Goal: Information Seeking & Learning: Learn about a topic

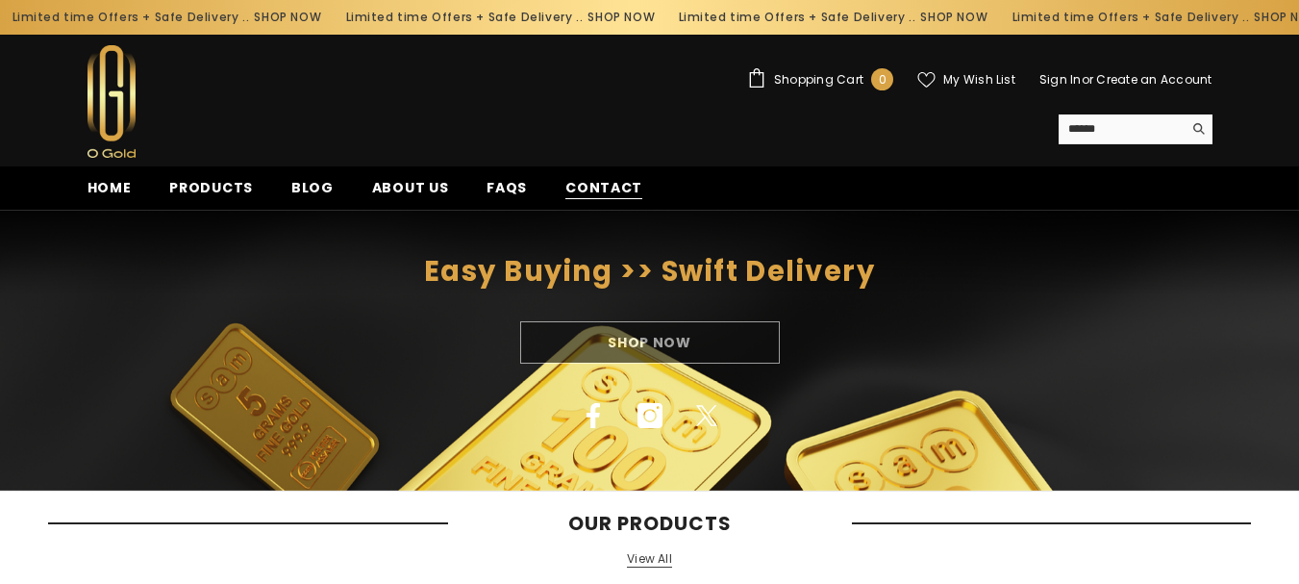
click at [586, 191] on span "Contact" at bounding box center [604, 188] width 77 height 20
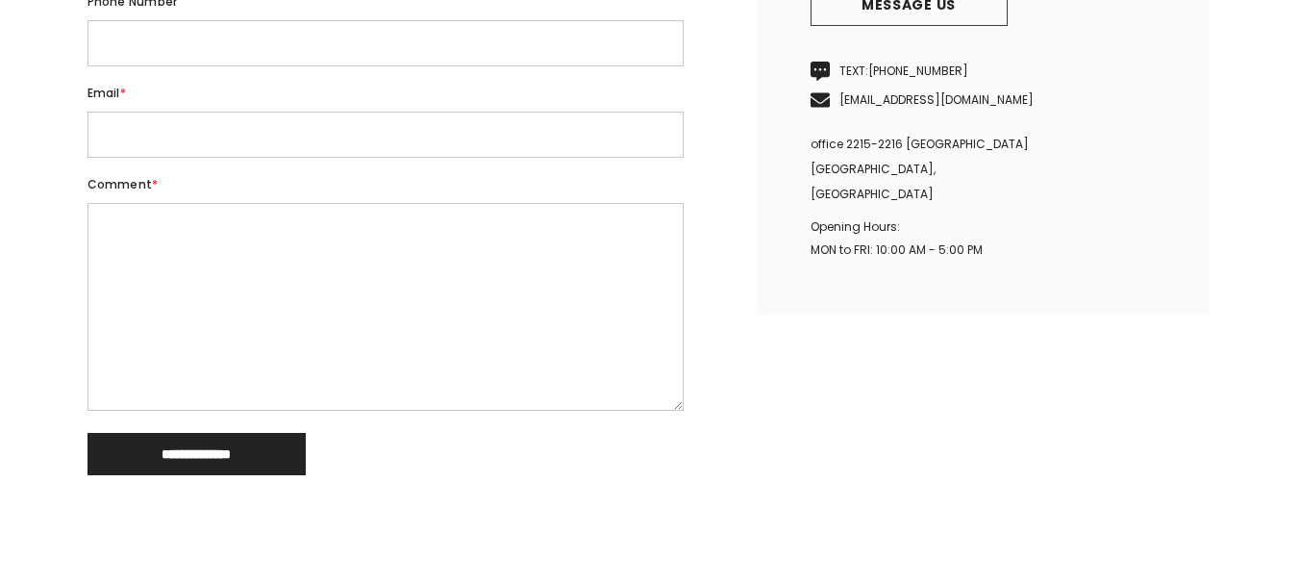
scroll to position [726, 0]
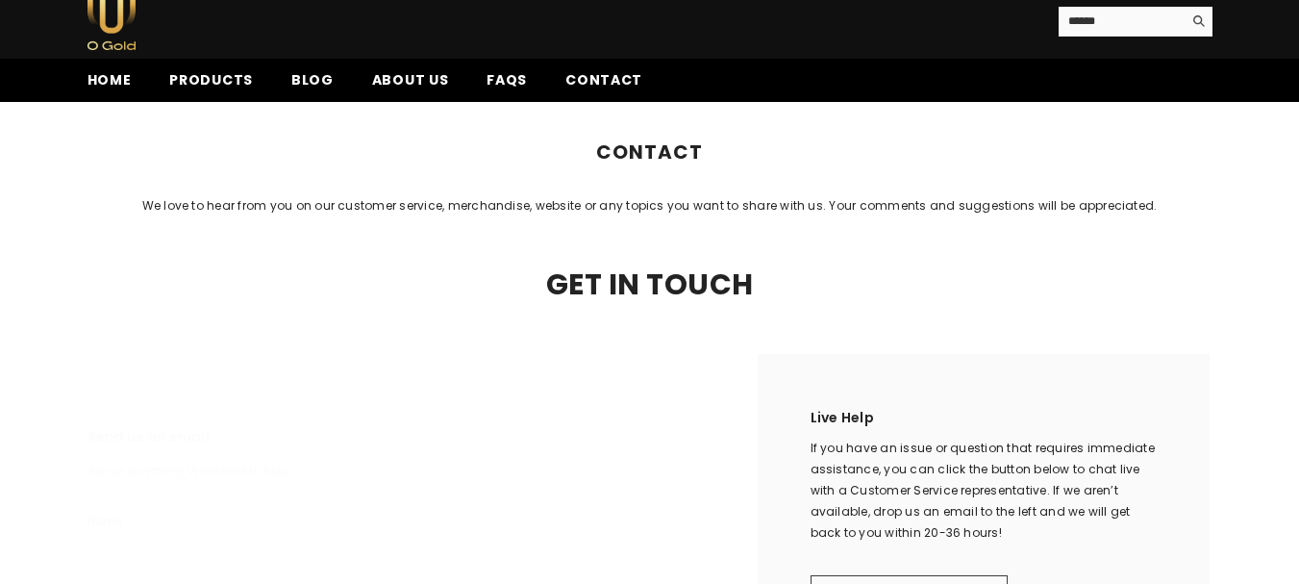
drag, startPoint x: 1313, startPoint y: 141, endPoint x: 1313, endPoint y: 104, distance: 37.5
click at [1298, 104] on html "Skip to content Limited time Offers + Safe Delivery .. SHOP NOW Limited time Of…" at bounding box center [649, 184] width 1299 height 584
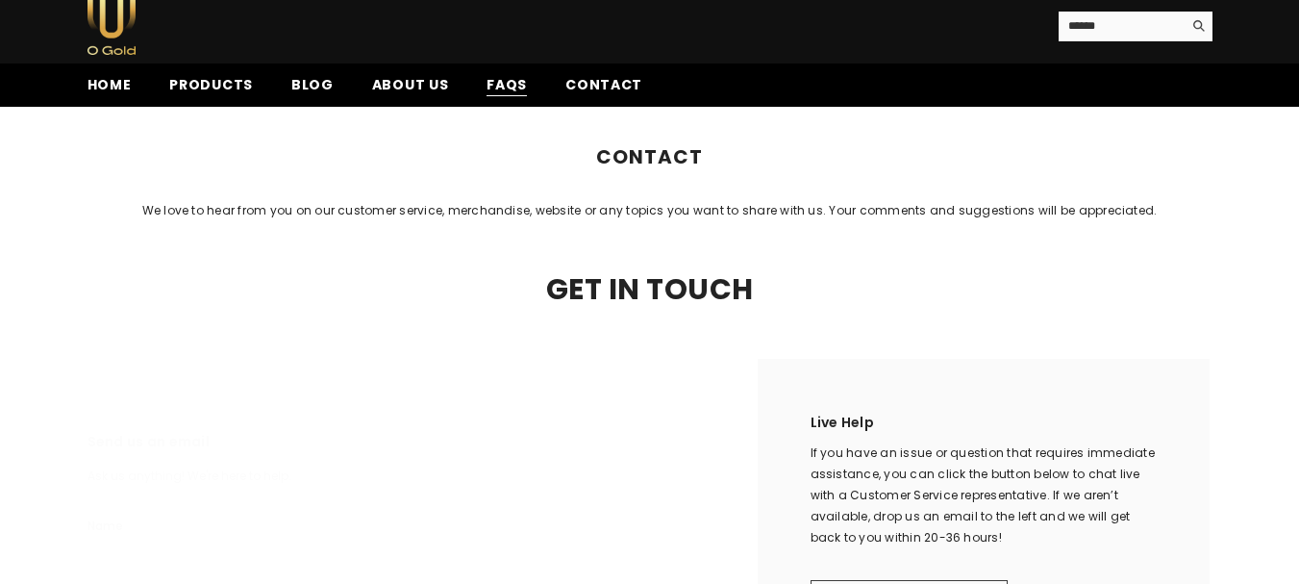
click at [487, 86] on span "FAQs" at bounding box center [507, 85] width 40 height 20
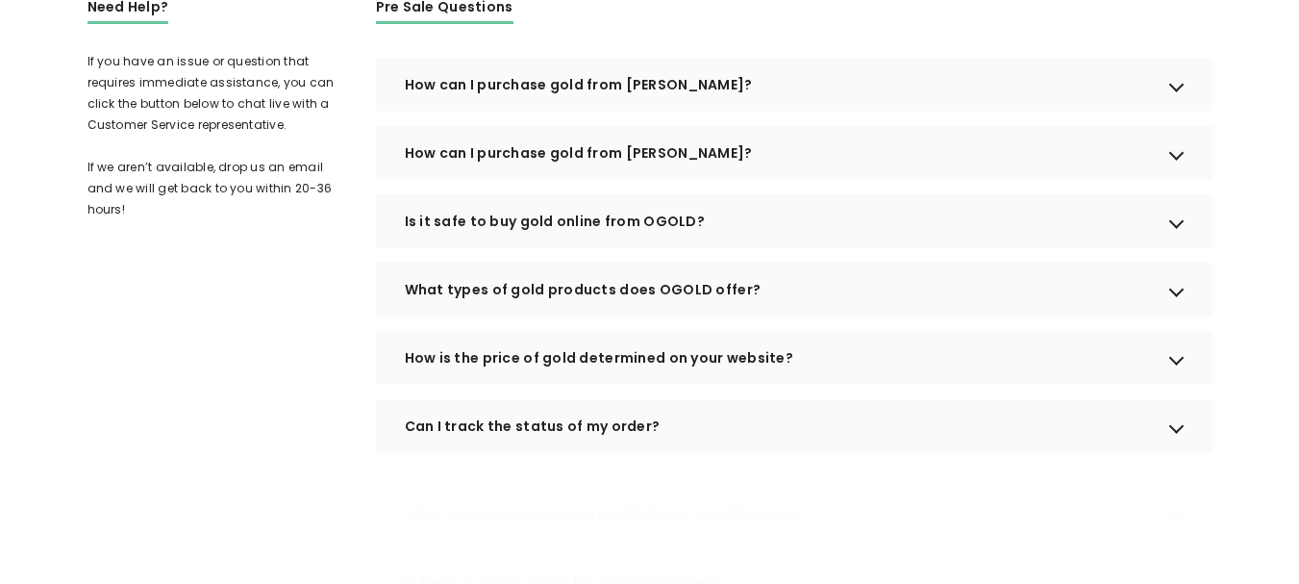
drag, startPoint x: 1313, startPoint y: 39, endPoint x: 1313, endPoint y: 150, distance: 110.6
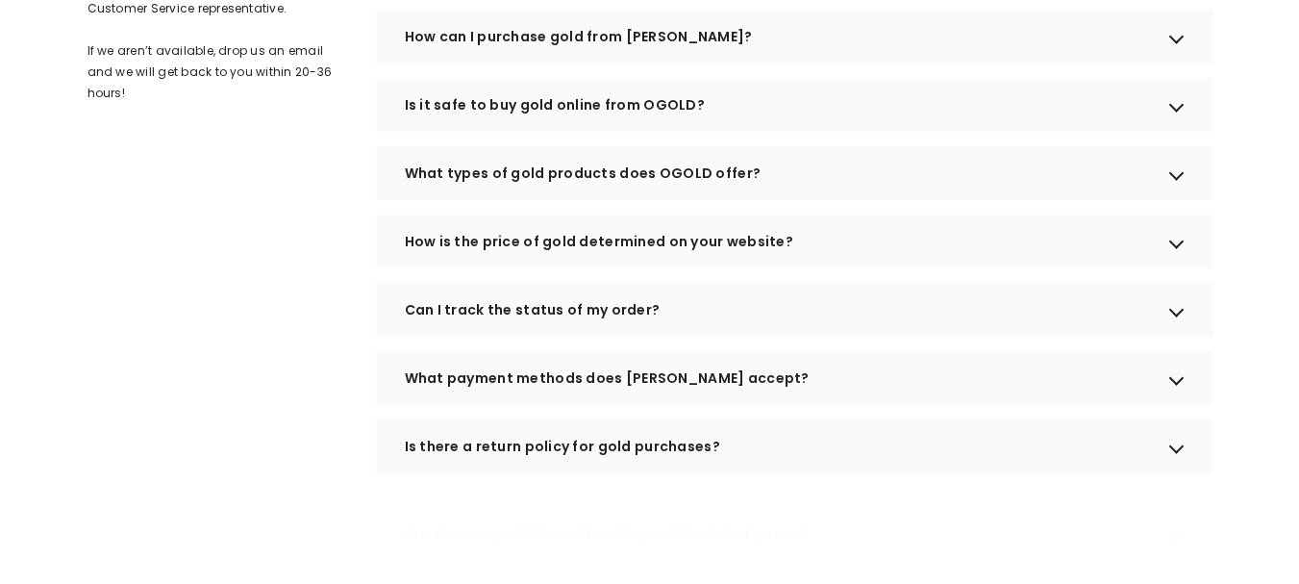
scroll to position [613, 0]
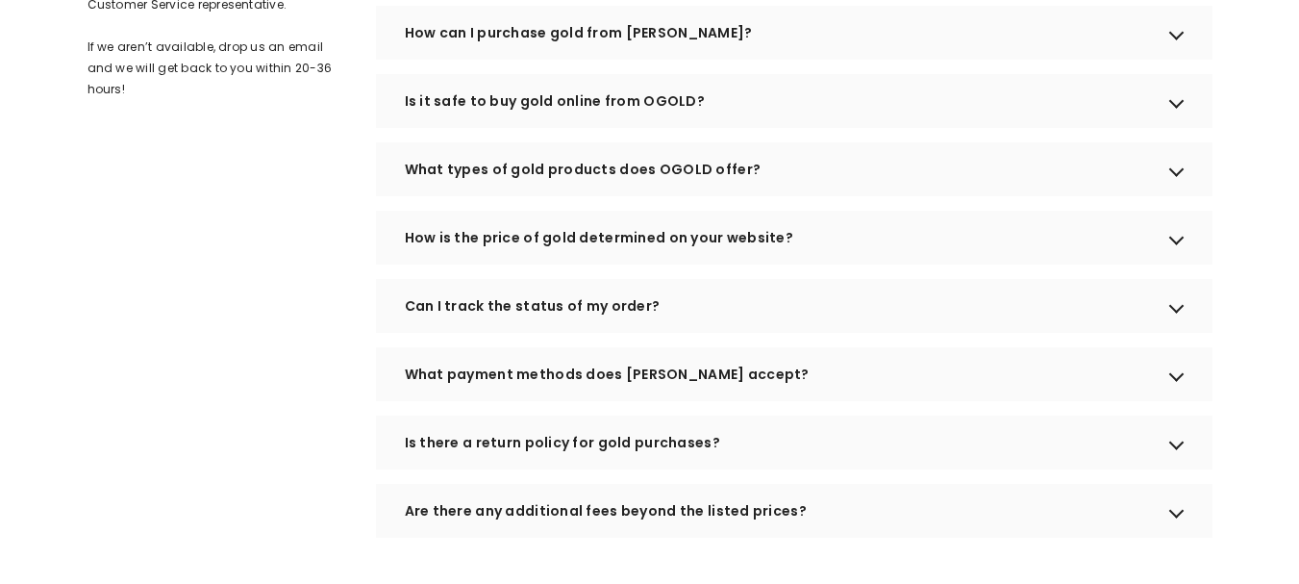
click at [1175, 196] on div "What types of gold products does OGOLD offer?" at bounding box center [794, 169] width 837 height 54
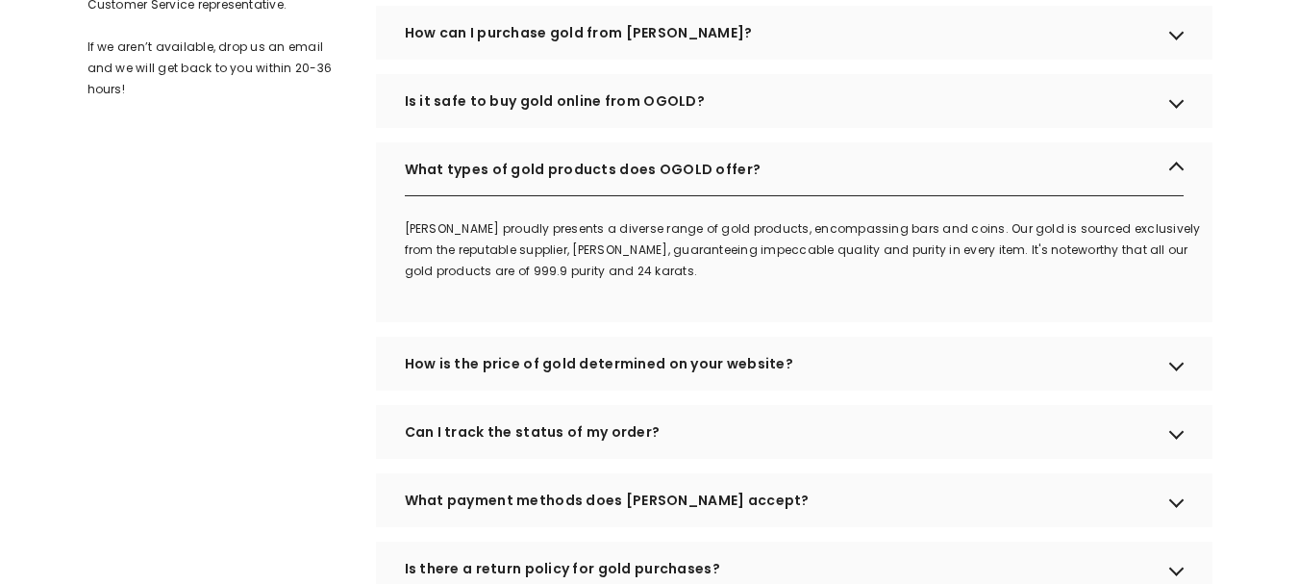
click at [1175, 196] on div "What types of gold products does OGOLD offer?" at bounding box center [794, 169] width 837 height 54
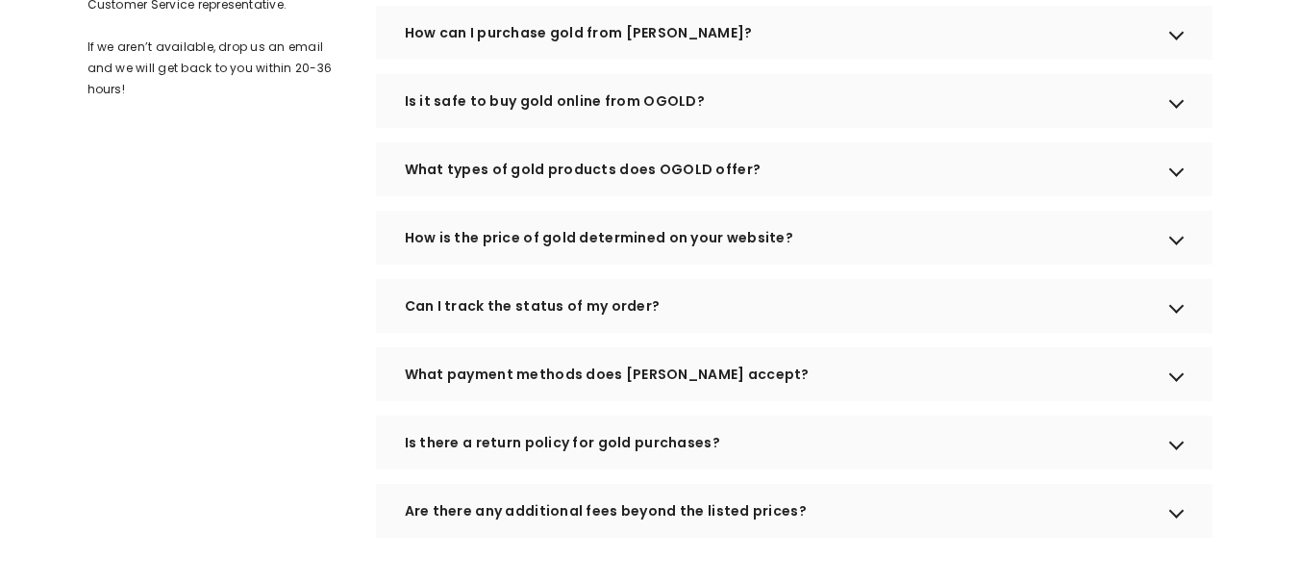
click at [1175, 60] on div "How can I purchase gold from OGOLD?" at bounding box center [794, 33] width 837 height 54
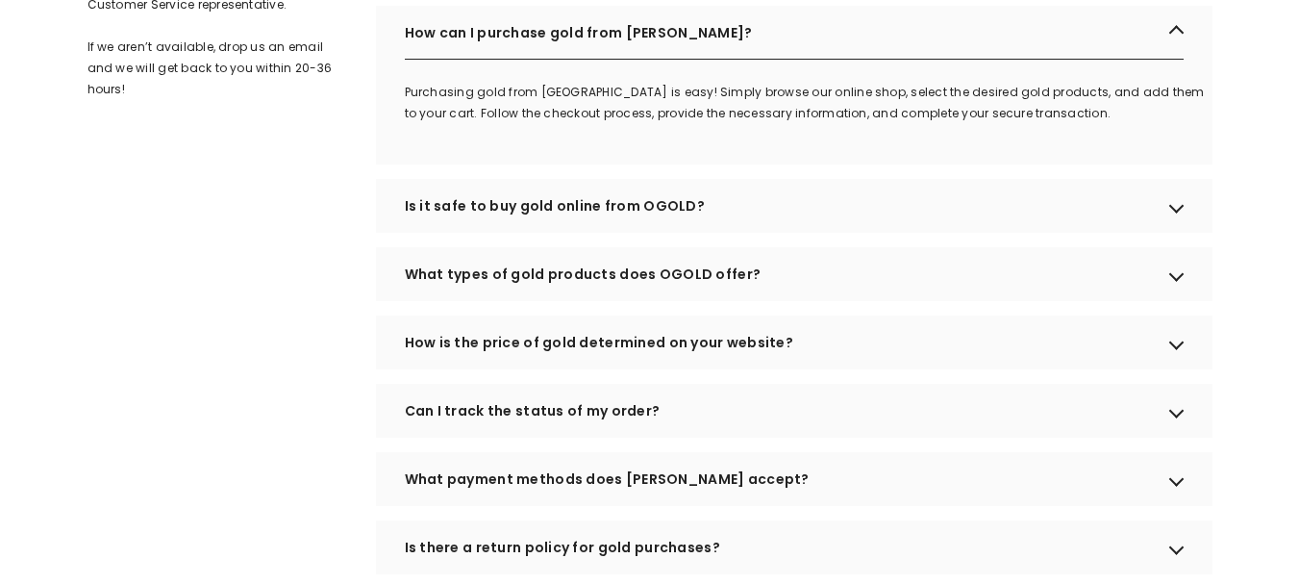
click at [1176, 60] on div "How can I purchase gold from OGOLD?" at bounding box center [794, 33] width 837 height 54
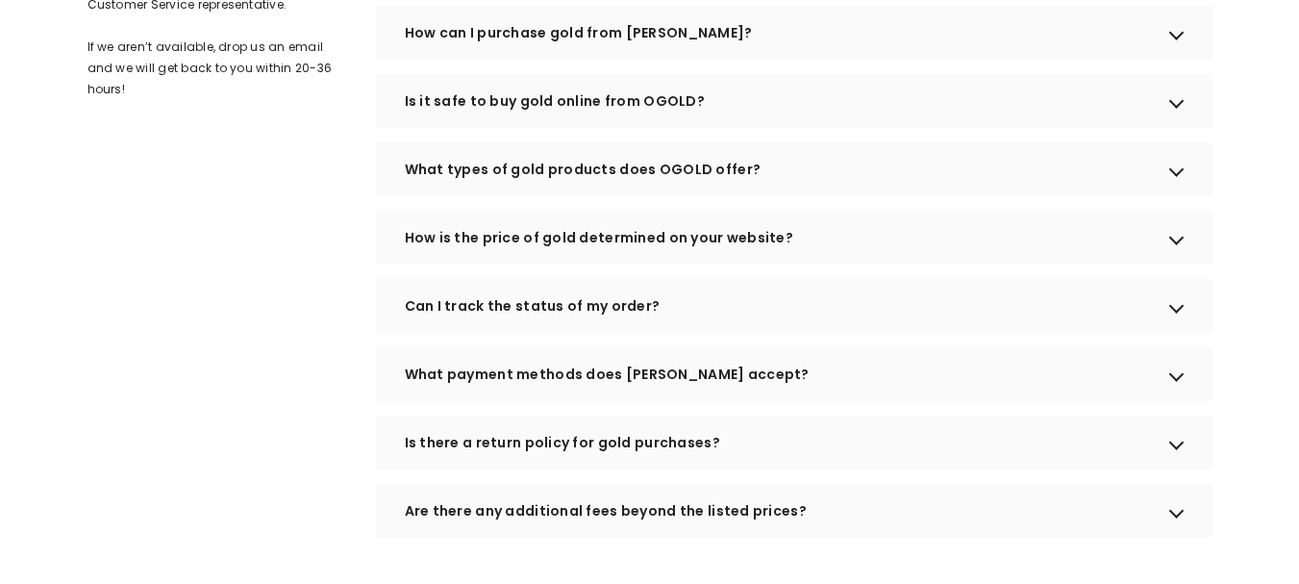
click at [1180, 324] on div "Can I track the status of my order?" at bounding box center [794, 306] width 837 height 54
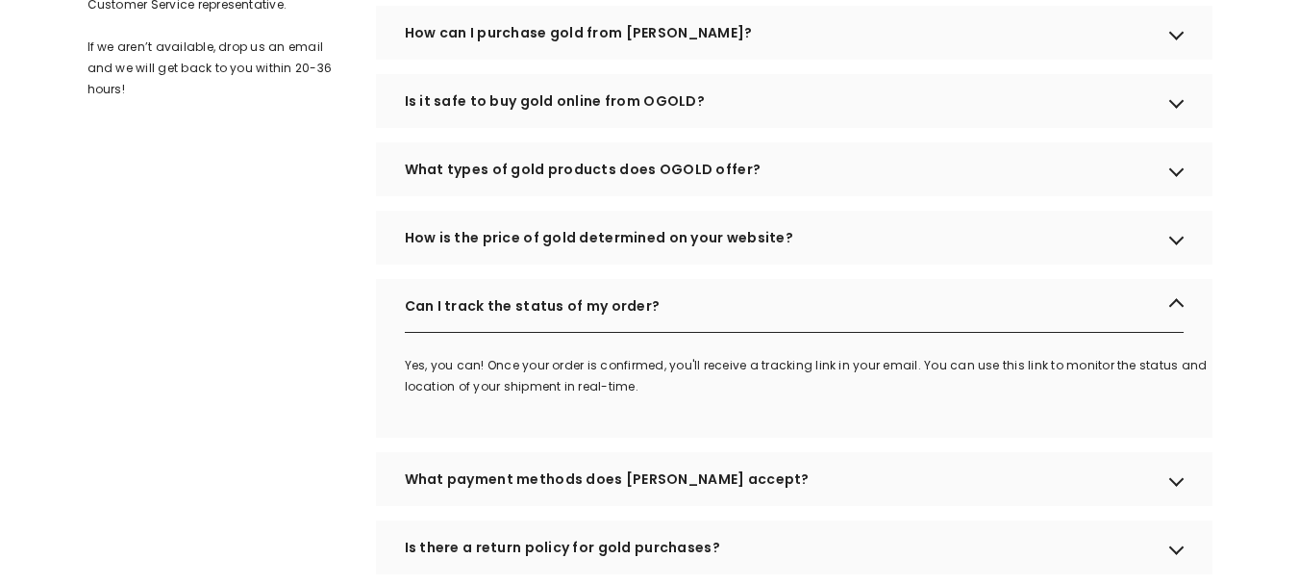
click at [1180, 324] on div "Can I track the status of my order?" at bounding box center [794, 306] width 837 height 54
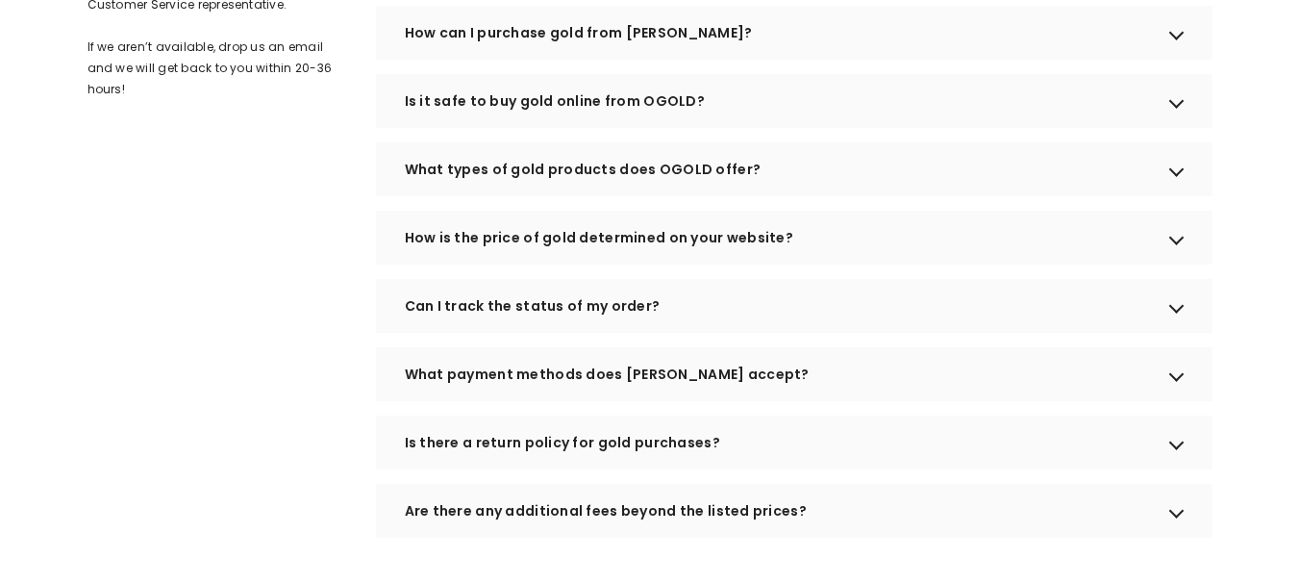
click at [1179, 389] on div "What payment methods does OGOLD accept?" at bounding box center [794, 374] width 837 height 54
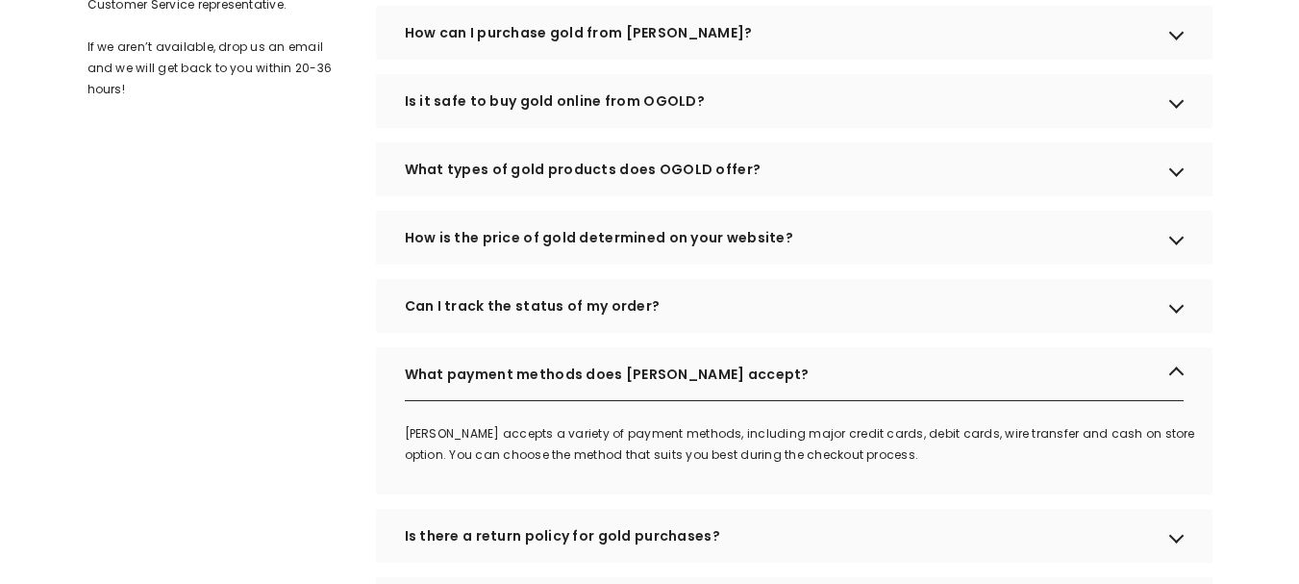
click at [1232, 368] on faqs-item "Home FAQs FAQs Below FAQ are some common concerns of our clients before purchas…" at bounding box center [649, 391] width 1299 height 1573
drag, startPoint x: 1232, startPoint y: 367, endPoint x: 1162, endPoint y: 398, distance: 76.7
click at [1162, 398] on faqs-item "Home FAQs FAQs Below FAQ are some common concerns of our clients before purchas…" at bounding box center [649, 391] width 1299 height 1573
click at [1163, 398] on div "What payment methods does OGOLD accept?" at bounding box center [794, 374] width 837 height 54
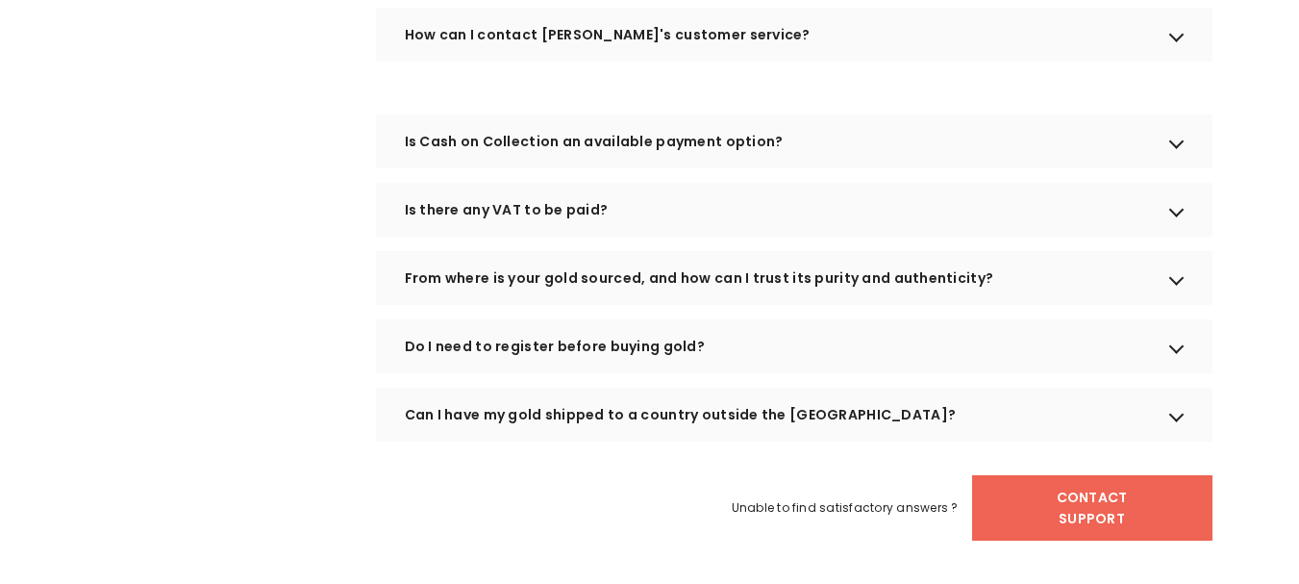
scroll to position [1178, 0]
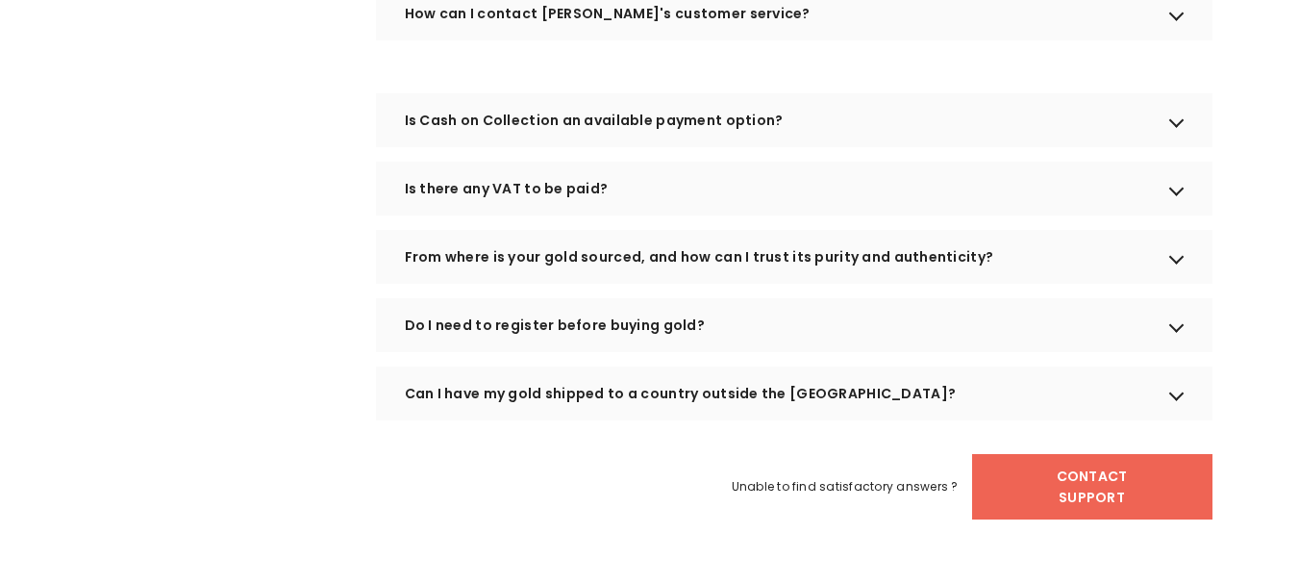
click at [1160, 215] on div "Is there any VAT to be paid?" at bounding box center [794, 189] width 837 height 54
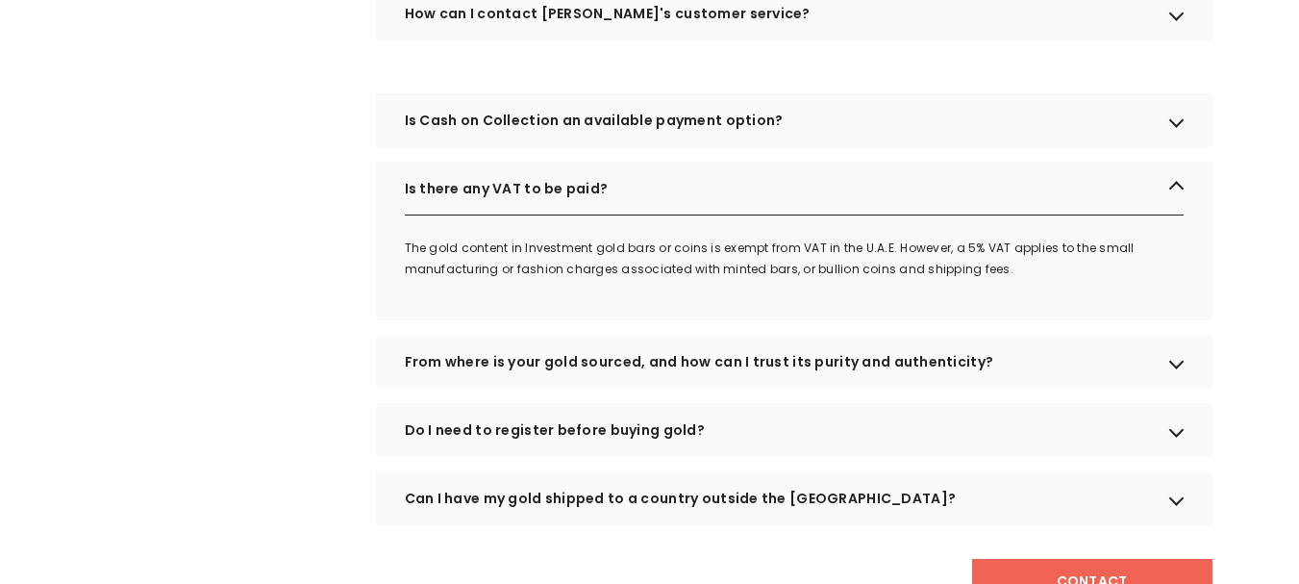
click at [1160, 215] on div "Is there any VAT to be paid?" at bounding box center [794, 189] width 837 height 54
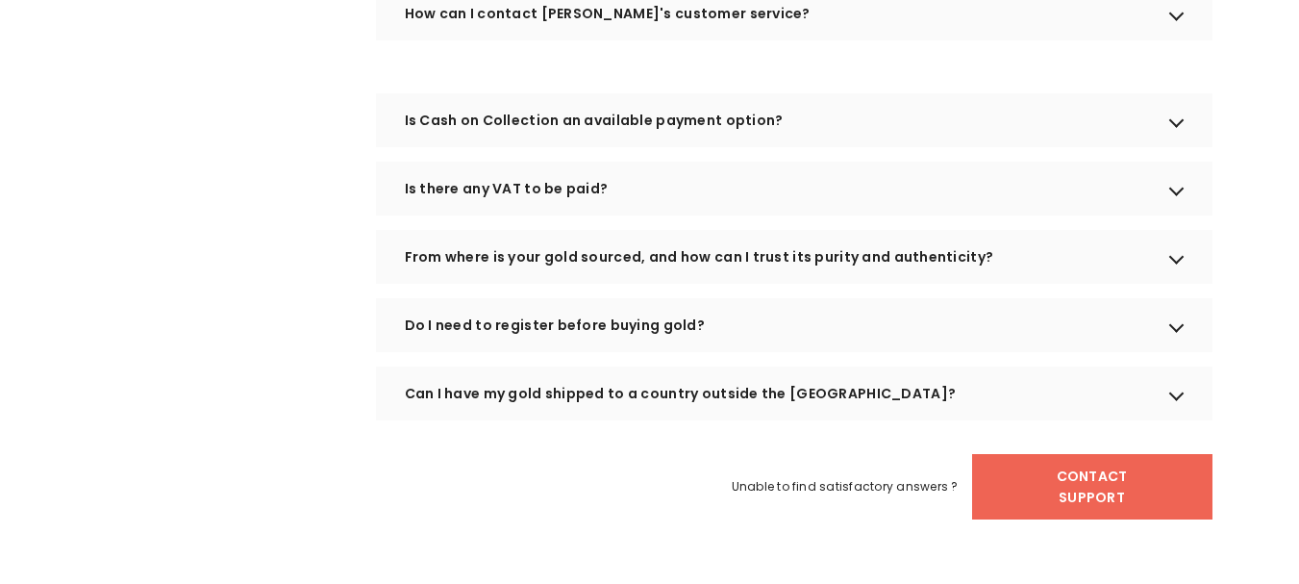
click at [1176, 343] on div "Do I need to register before buying gold?" at bounding box center [794, 325] width 837 height 54
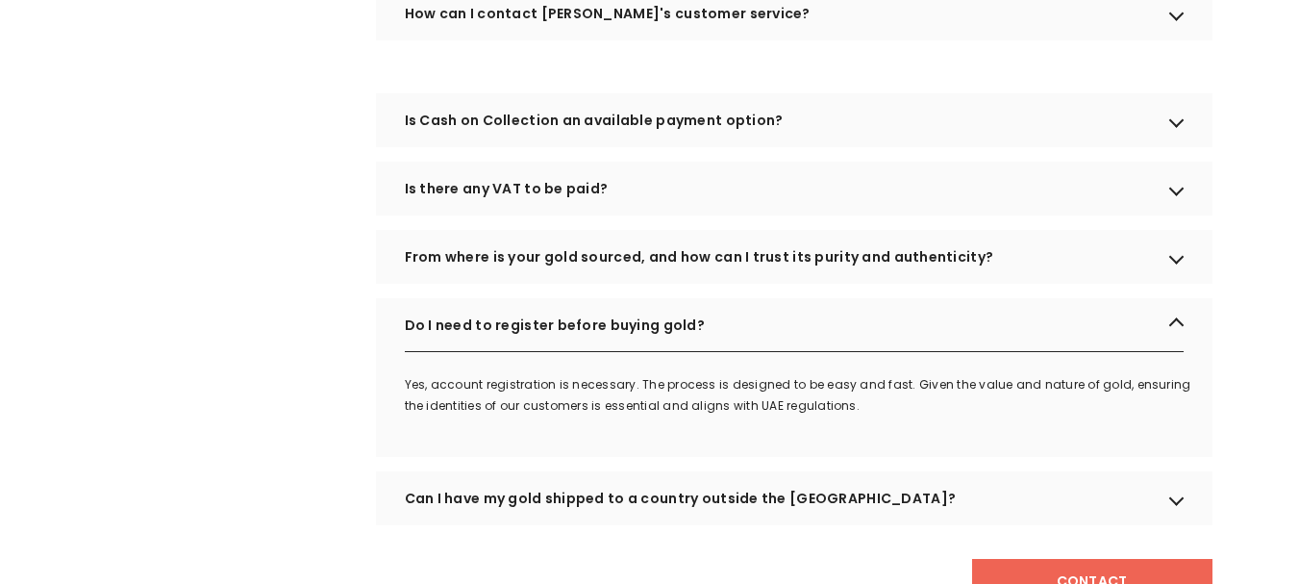
click at [1176, 343] on div "Do I need to register before buying gold?" at bounding box center [794, 325] width 837 height 54
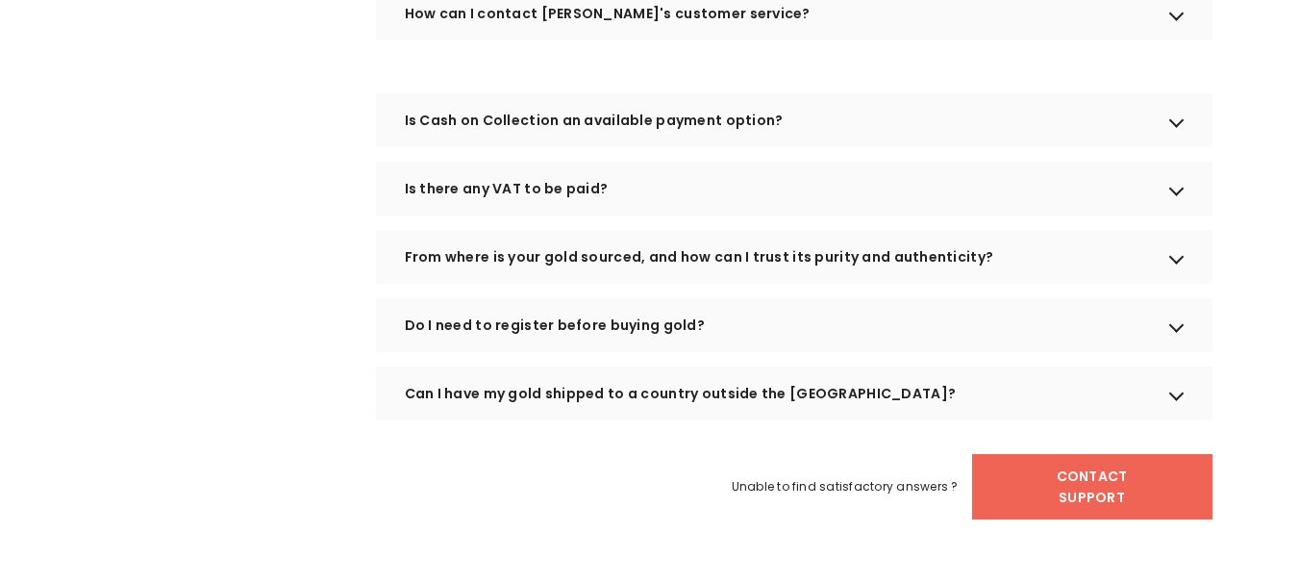
click at [1169, 414] on div "Can I have my gold shipped to a country outside the UAE?" at bounding box center [794, 393] width 837 height 54
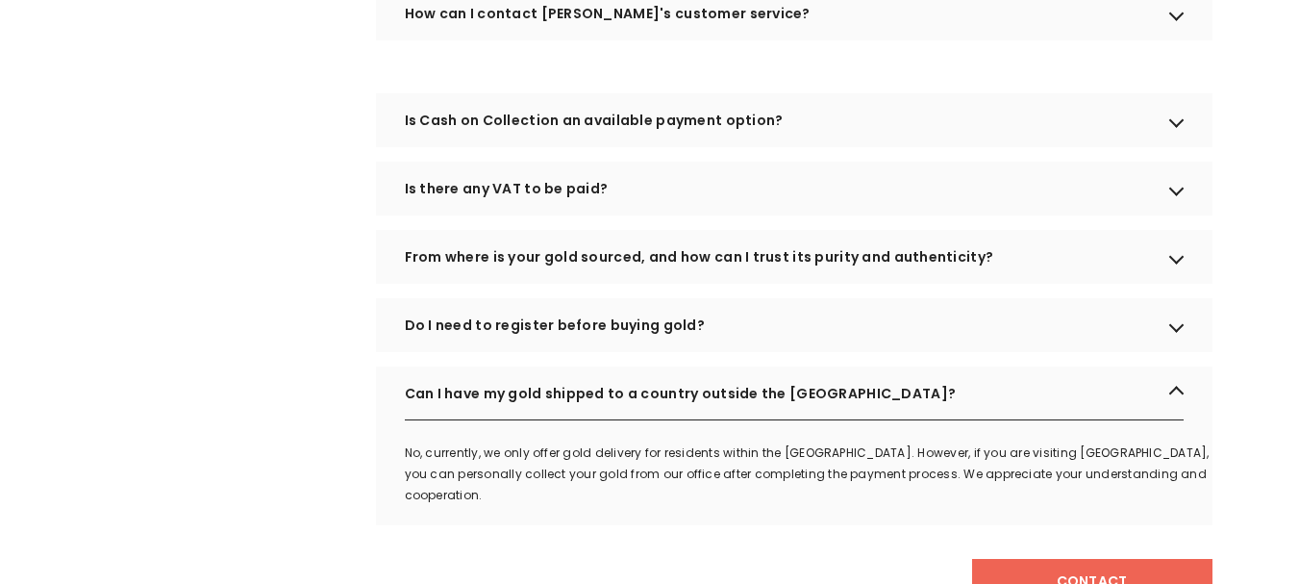
click at [1169, 414] on div "Can I have my gold shipped to a country outside the UAE?" at bounding box center [794, 393] width 837 height 54
